Goal: Information Seeking & Learning: Learn about a topic

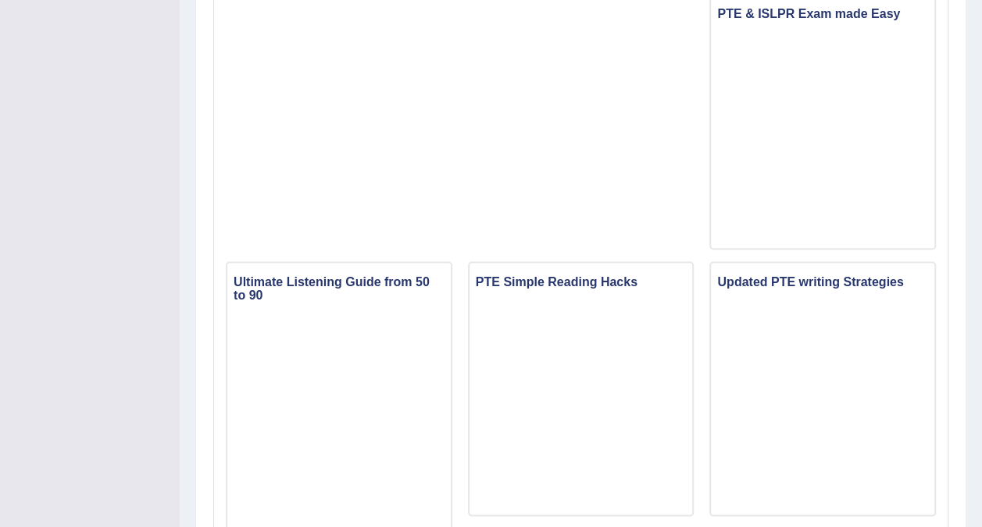
scroll to position [1382, 0]
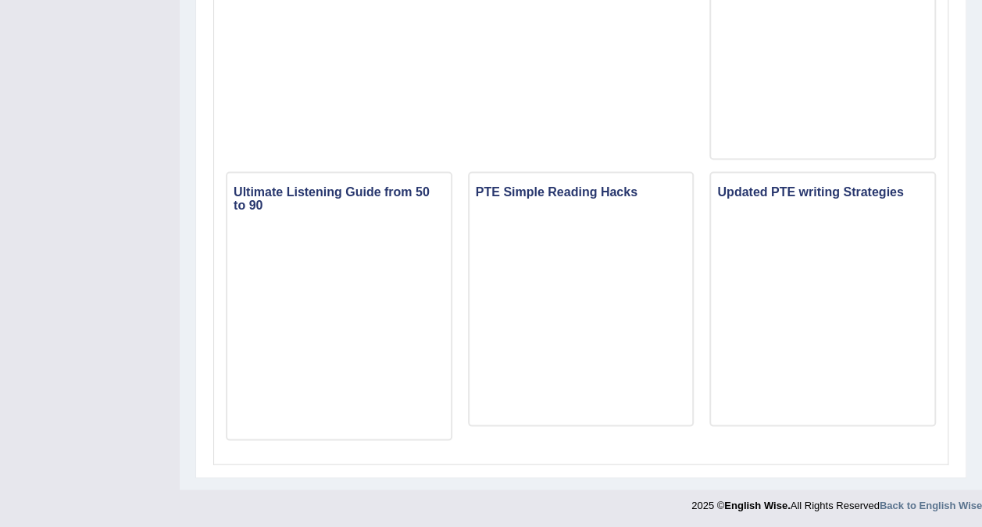
click at [905, 147] on iframe at bounding box center [822, 48] width 223 height 211
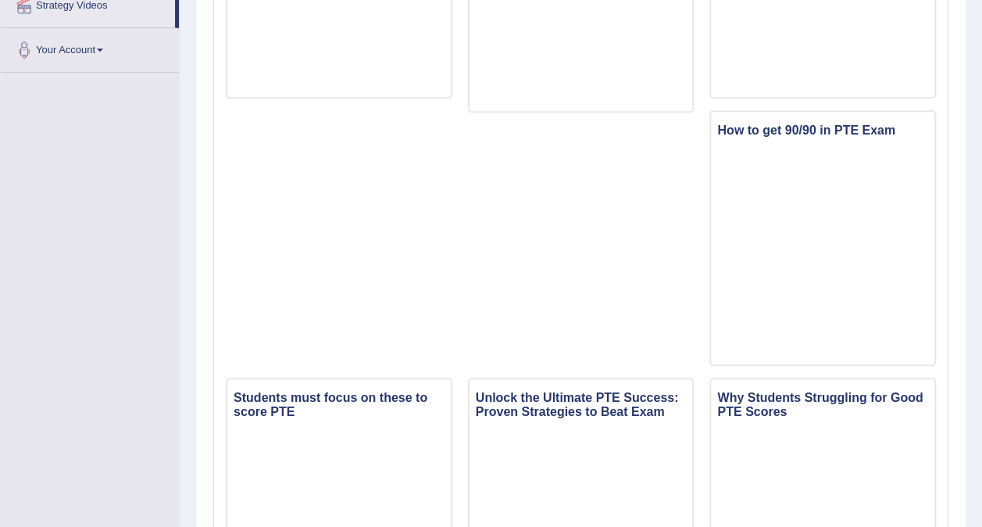
scroll to position [0, 0]
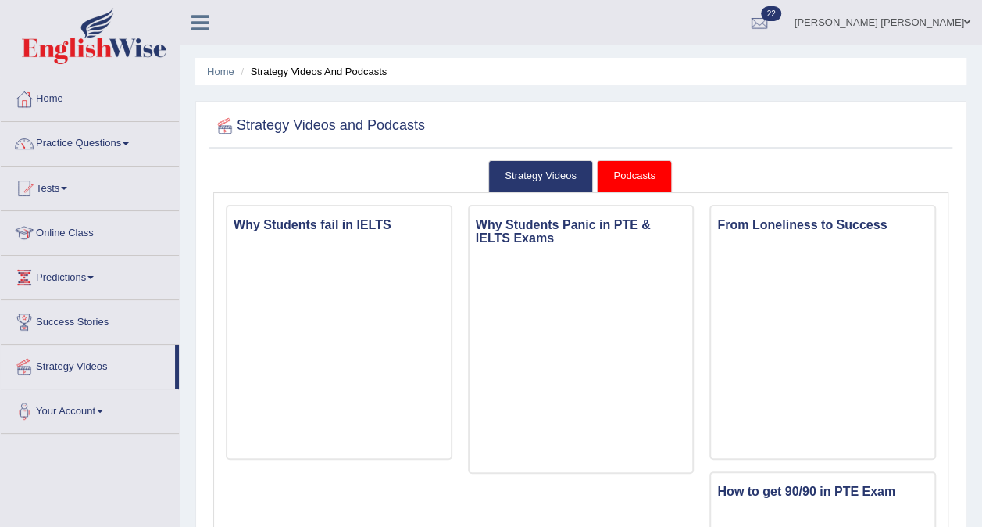
click at [112, 145] on link "Practice Questions" at bounding box center [90, 141] width 178 height 39
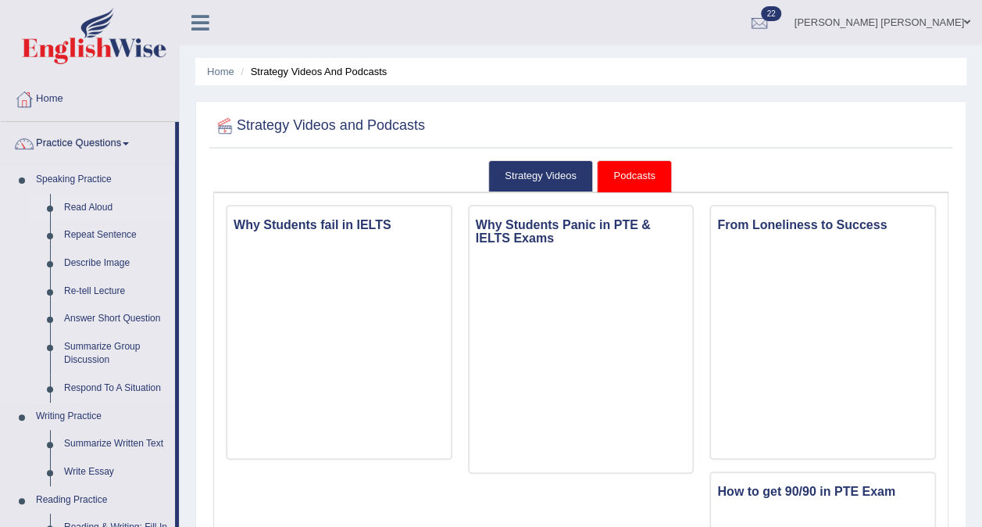
click at [102, 209] on link "Read Aloud" at bounding box center [116, 208] width 118 height 28
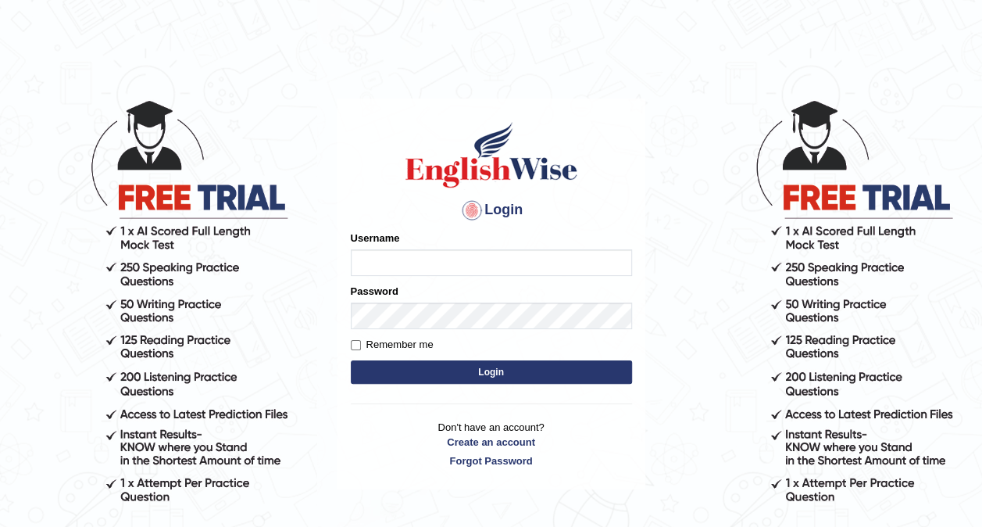
type input "Ellaine_9"
click at [511, 377] on button "Login" at bounding box center [491, 371] width 281 height 23
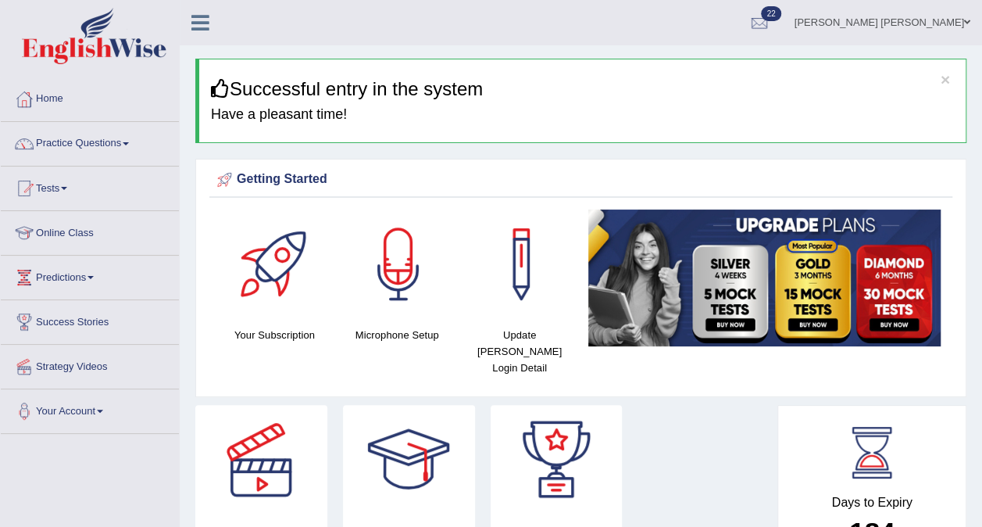
click at [94, 138] on link "Practice Questions" at bounding box center [90, 141] width 178 height 39
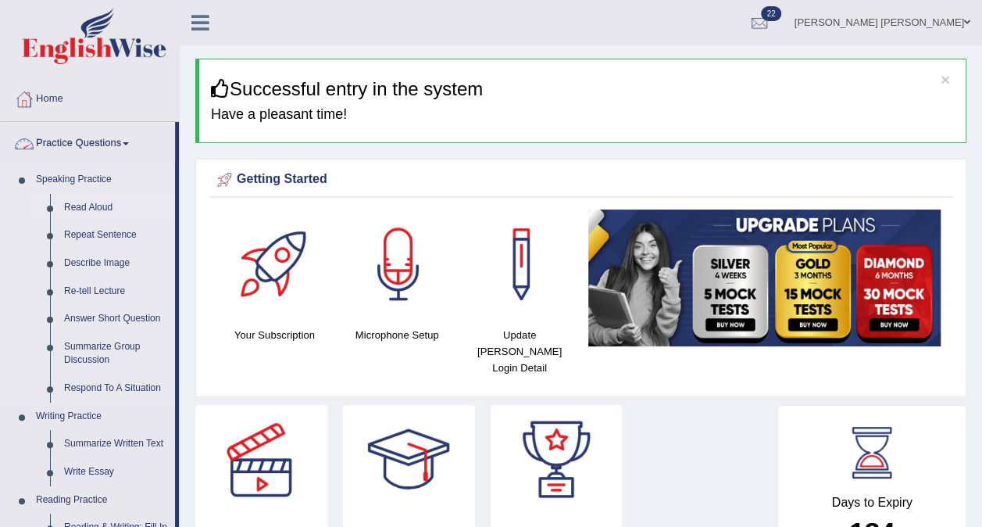
click at [101, 205] on link "Read Aloud" at bounding box center [116, 208] width 118 height 28
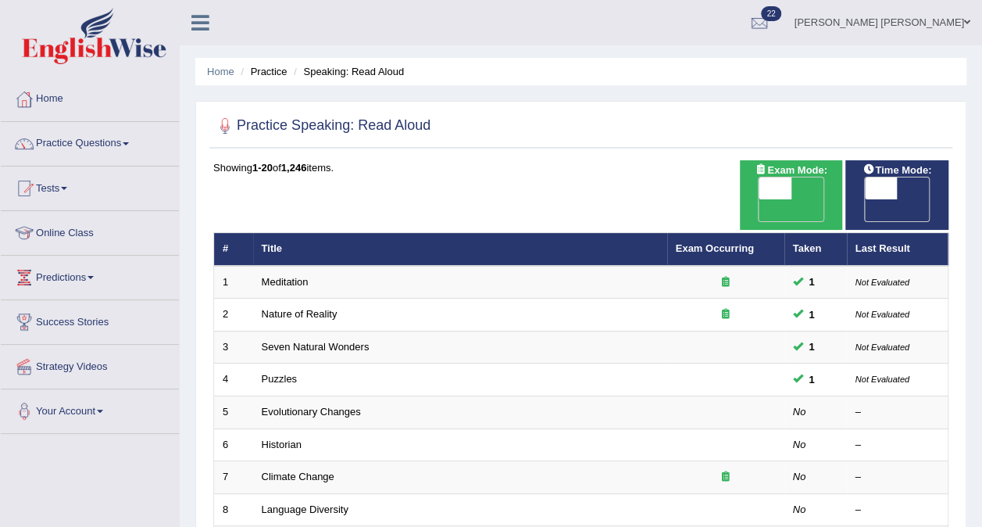
click at [402, 305] on td "Nature of Reality" at bounding box center [460, 314] width 414 height 33
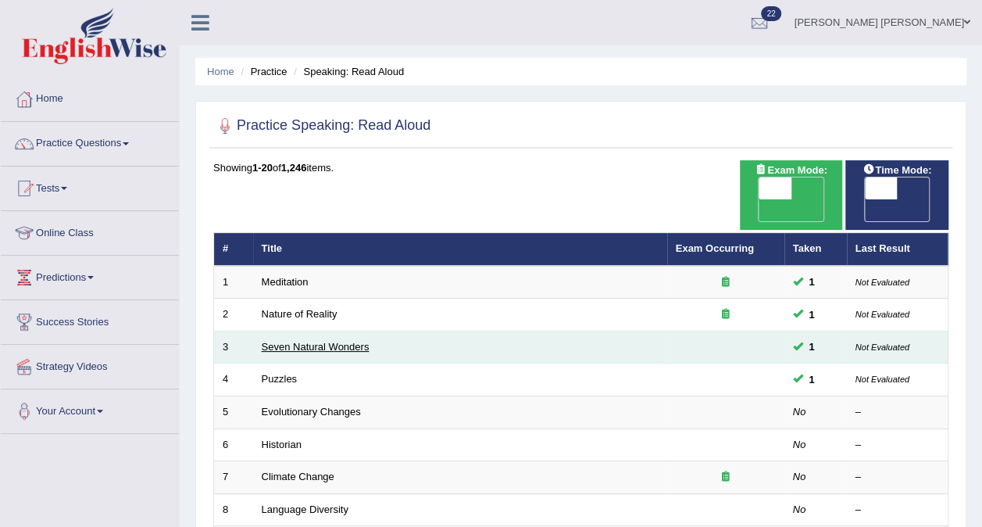
click at [355, 341] on link "Seven Natural Wonders" at bounding box center [316, 347] width 108 height 12
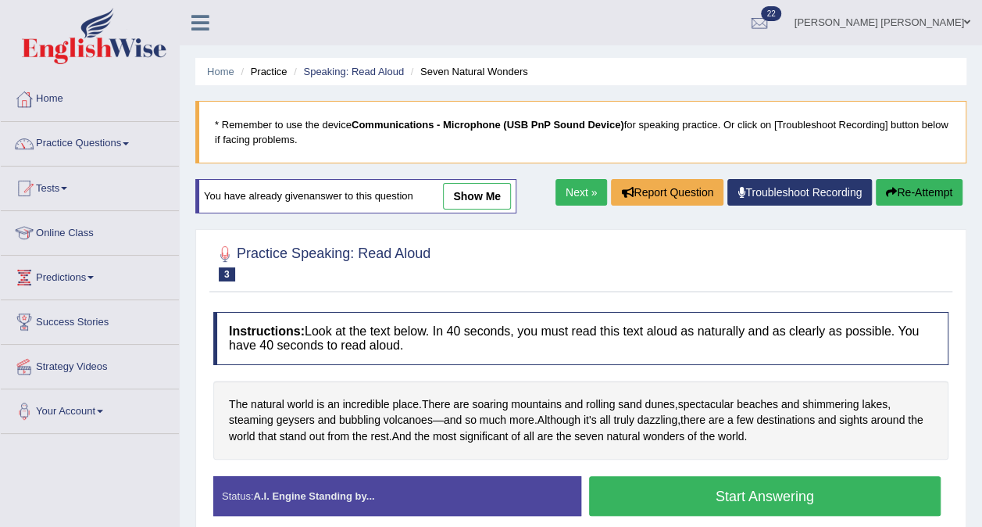
click at [129, 143] on span at bounding box center [126, 143] width 6 height 3
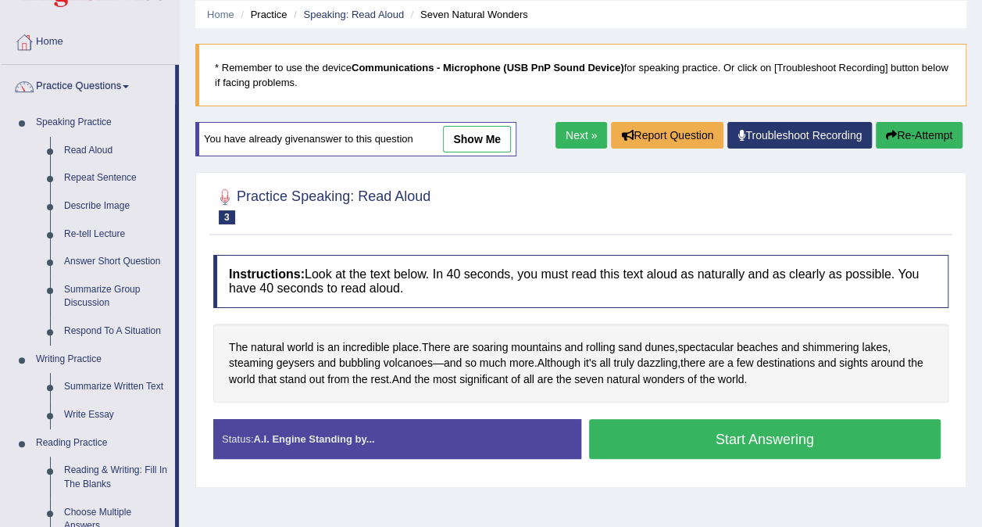
scroll to position [56, 0]
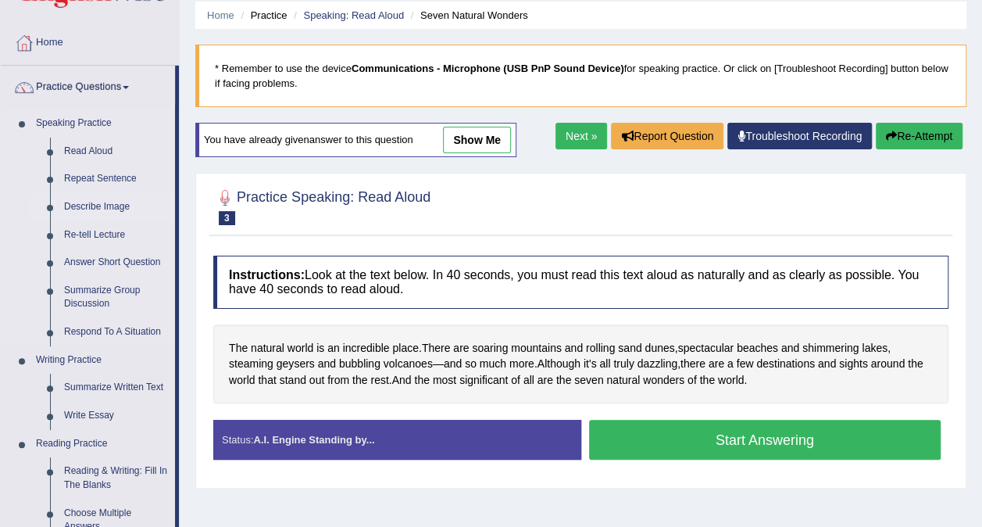
click at [88, 206] on link "Describe Image" at bounding box center [116, 207] width 118 height 28
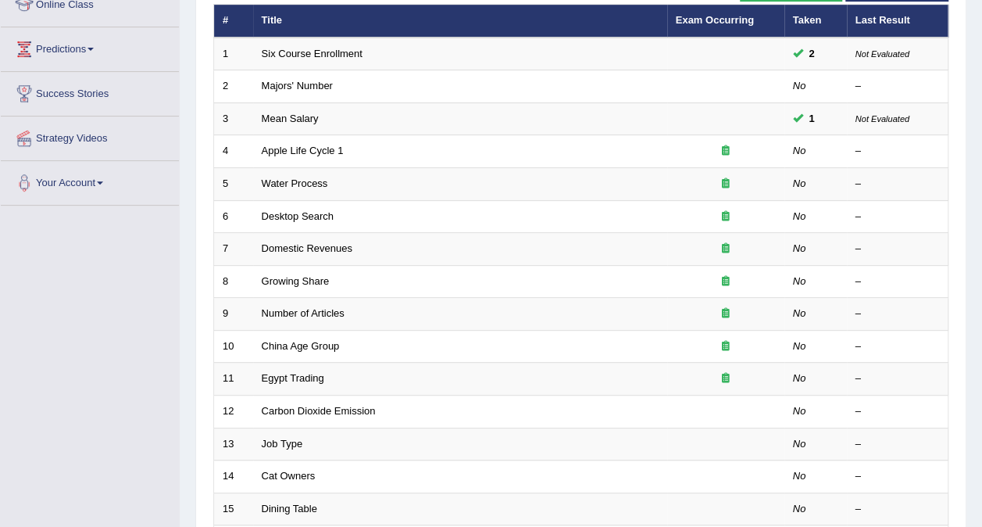
scroll to position [228, 0]
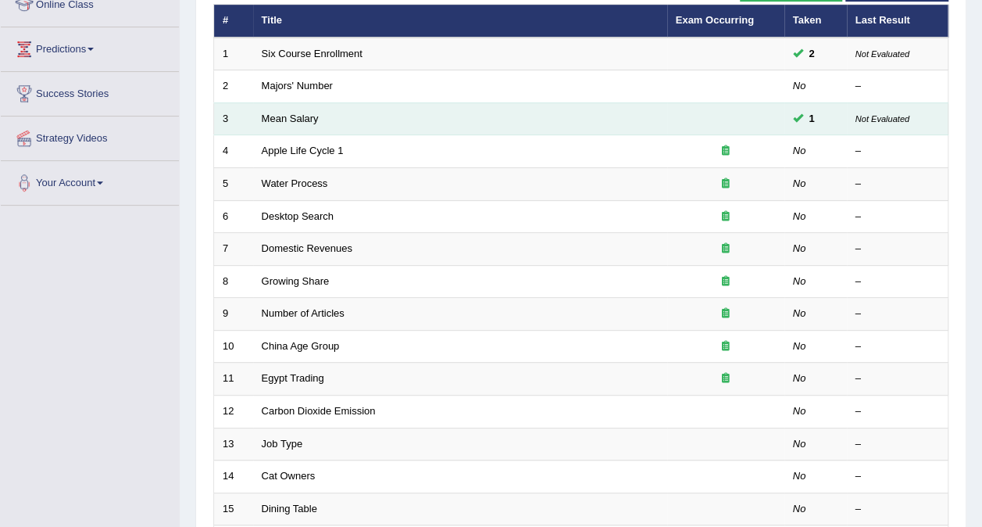
click at [904, 114] on small "Not Evaluated" at bounding box center [882, 118] width 54 height 9
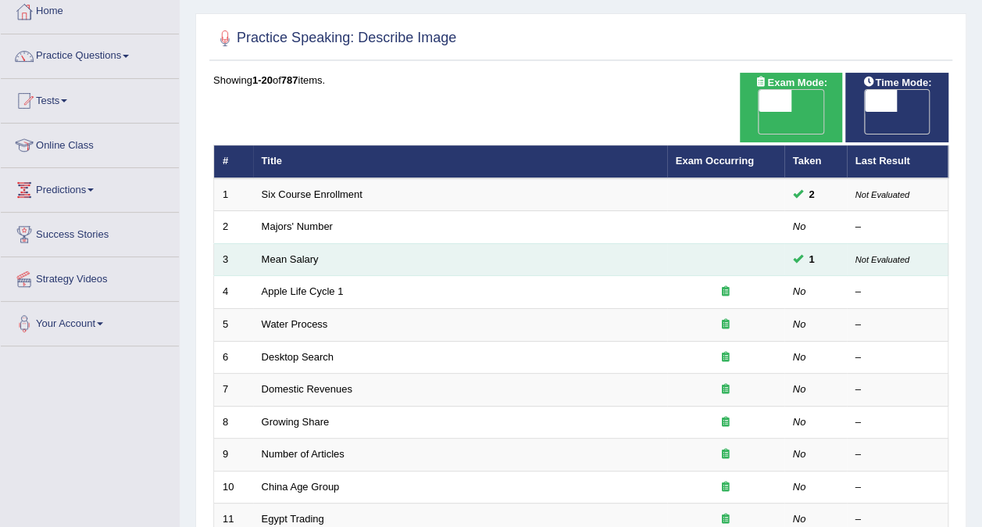
scroll to position [83, 0]
